Goal: Task Accomplishment & Management: Manage account settings

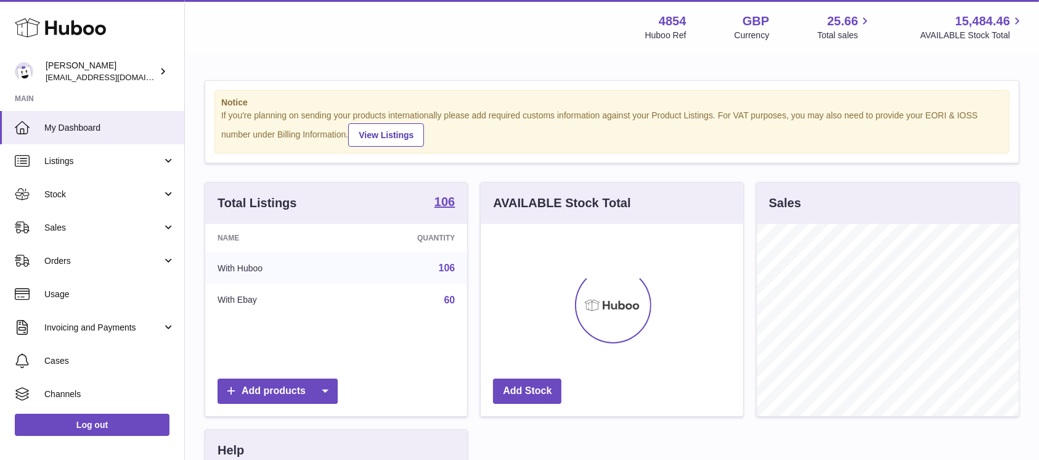
scroll to position [192, 262]
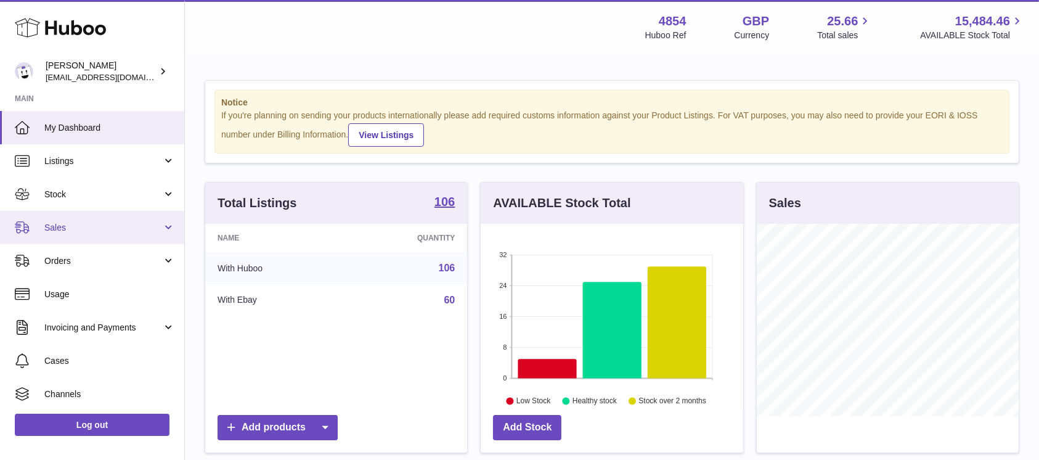
click at [159, 221] on link "Sales" at bounding box center [92, 227] width 184 height 33
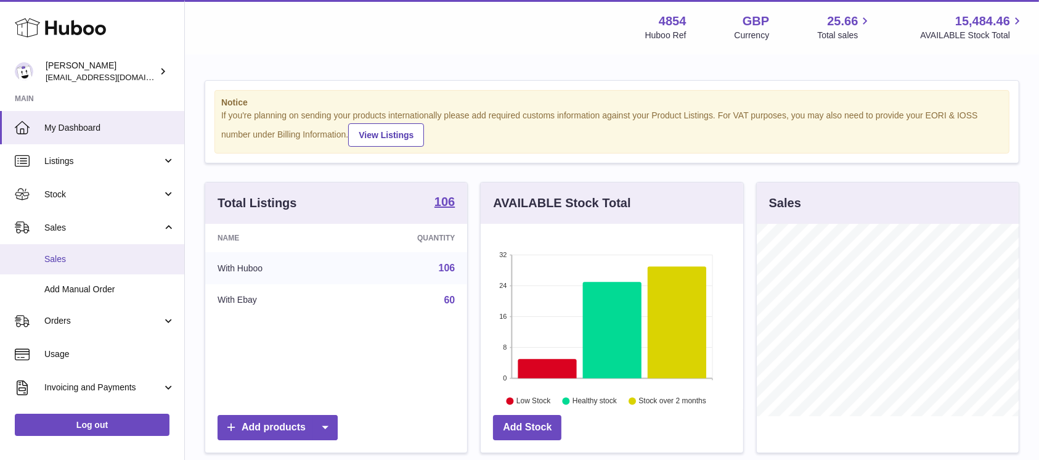
click at [131, 255] on span "Sales" at bounding box center [109, 259] width 131 height 12
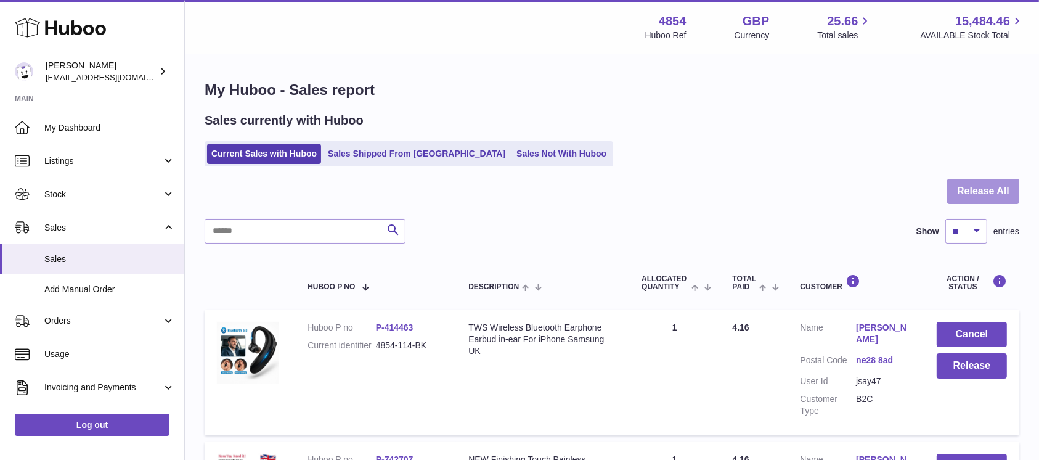
click at [982, 194] on button "Release All" at bounding box center [984, 191] width 72 height 25
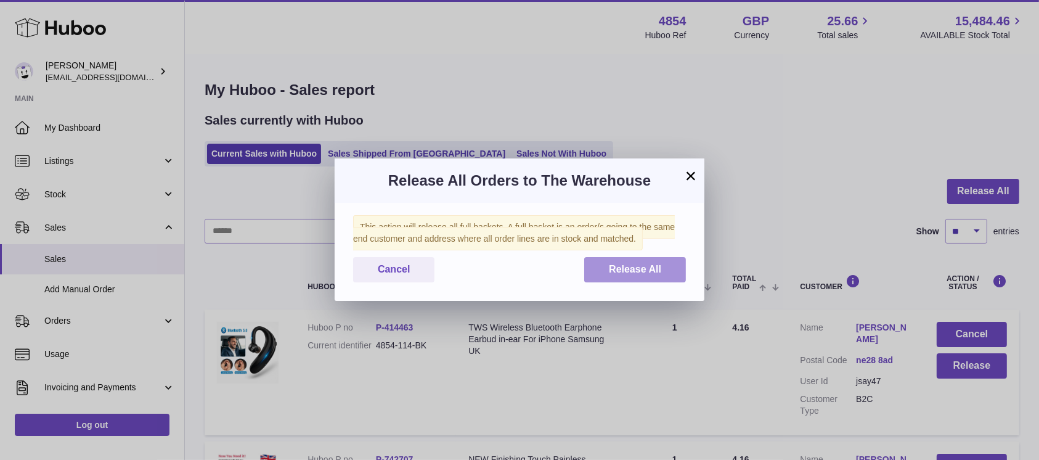
click at [636, 276] on button "Release All" at bounding box center [635, 269] width 102 height 25
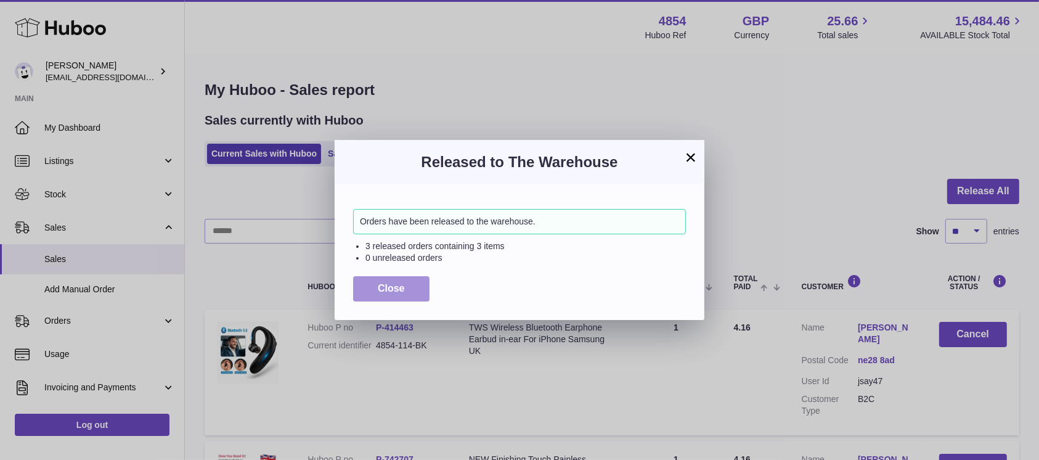
click at [408, 287] on button "Close" at bounding box center [391, 288] width 76 height 25
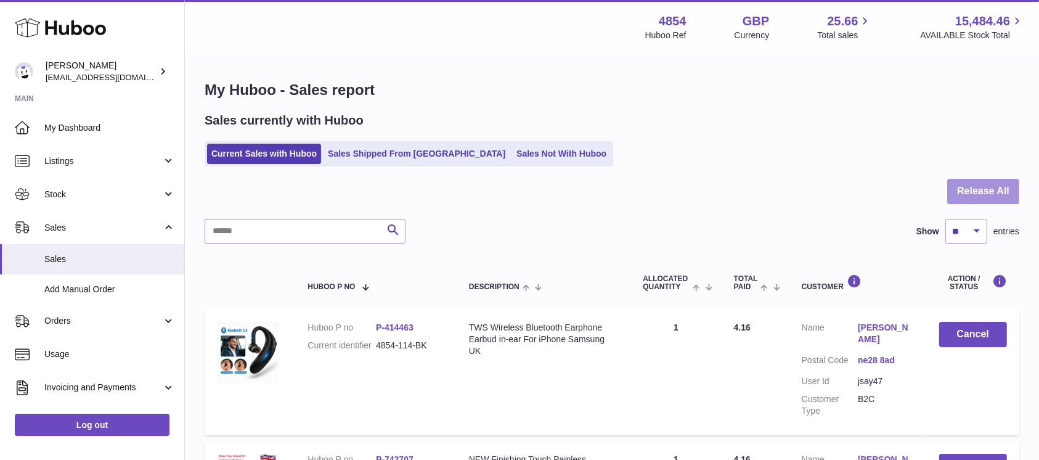
click at [982, 197] on button "Release All" at bounding box center [984, 191] width 72 height 25
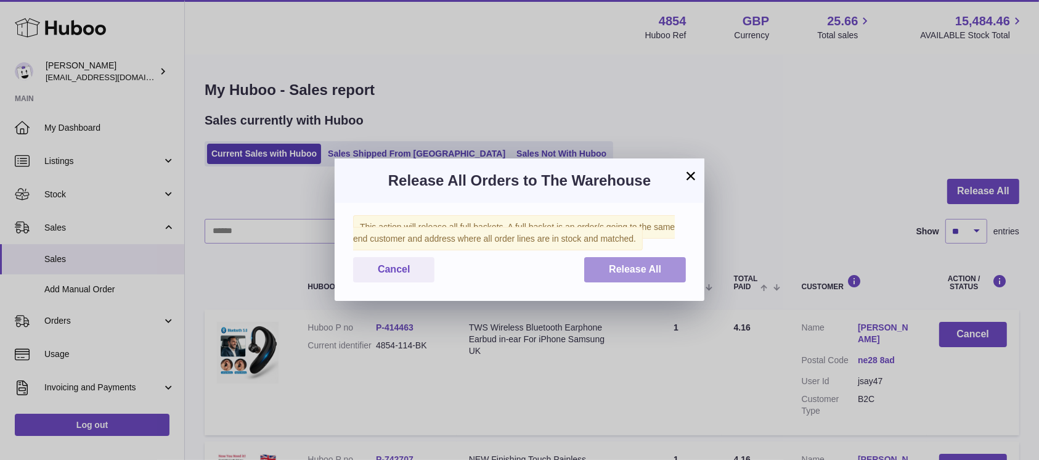
click at [625, 269] on span "Release All" at bounding box center [635, 269] width 52 height 10
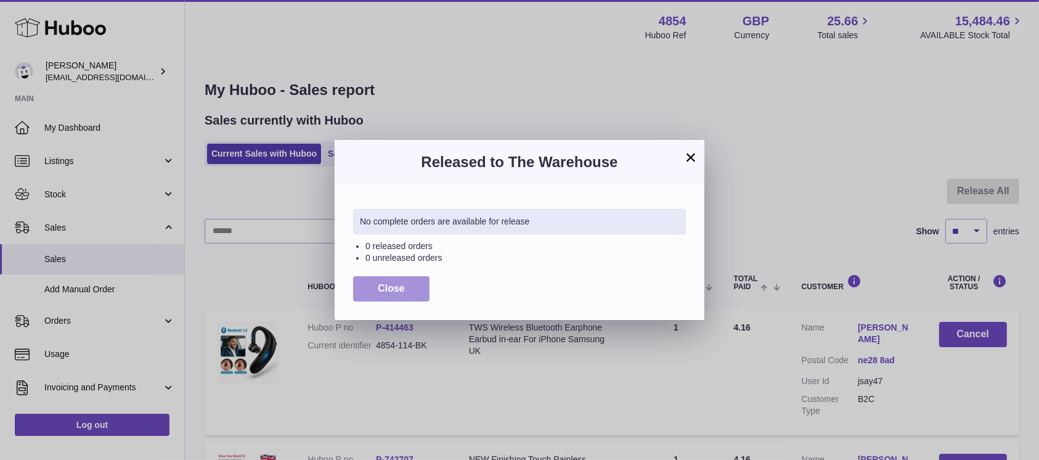
click at [387, 285] on span "Close" at bounding box center [391, 288] width 27 height 10
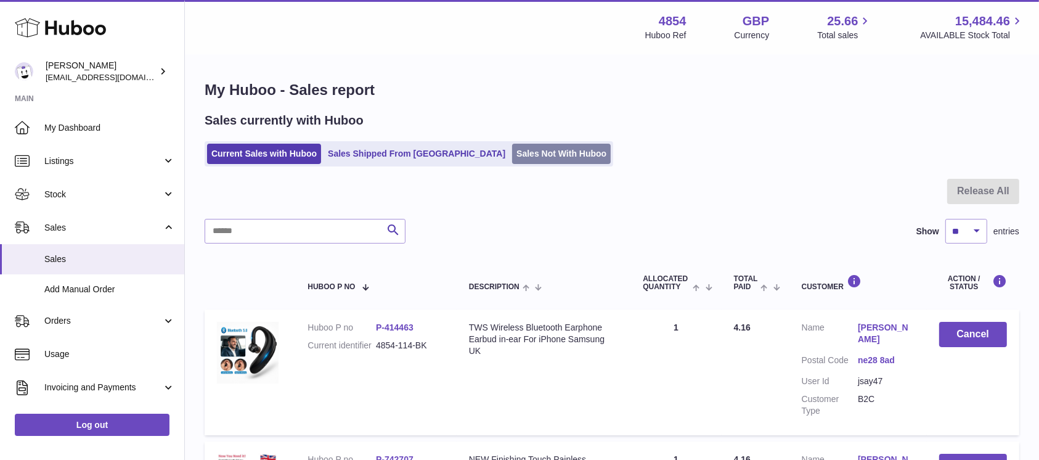
click at [526, 155] on link "Sales Not With Huboo" at bounding box center [561, 154] width 99 height 20
